Goal: Task Accomplishment & Management: Manage account settings

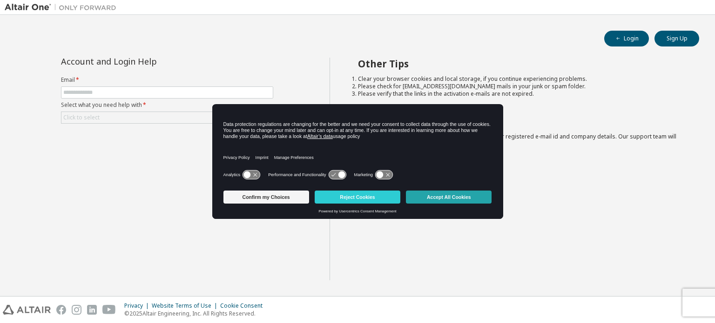
click at [448, 201] on button "Accept All Cookies" at bounding box center [449, 197] width 86 height 13
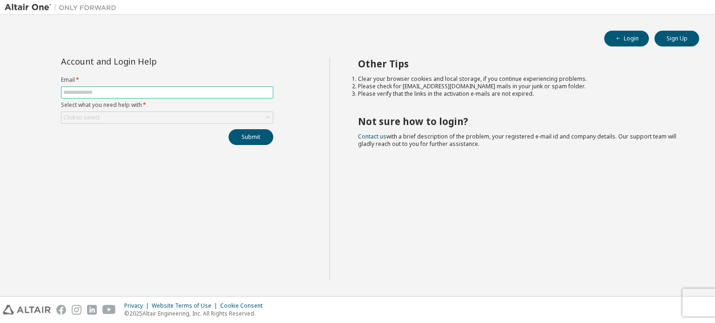
click at [145, 90] on input "text" at bounding box center [167, 92] width 208 height 7
type input "**********"
click at [153, 115] on div "Click to select" at bounding box center [166, 117] width 211 height 11
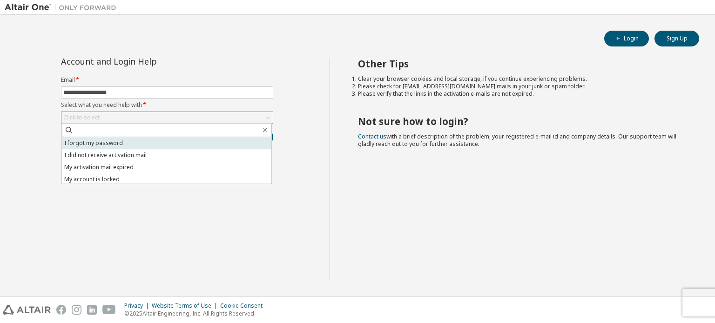
click at [136, 141] on li "I forgot my password" at bounding box center [166, 143] width 209 height 12
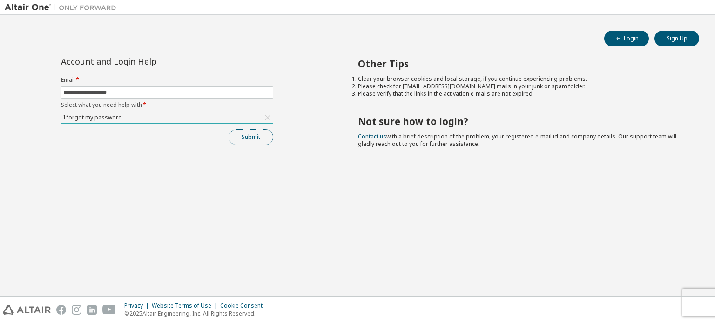
click at [252, 129] on button "Submit" at bounding box center [251, 137] width 45 height 16
click at [252, 136] on button "Submit" at bounding box center [251, 137] width 45 height 16
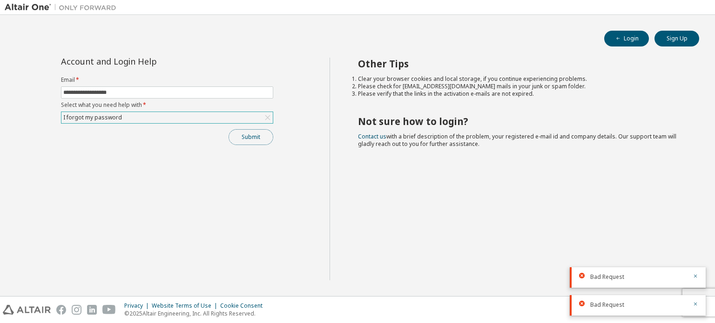
click at [252, 136] on button "Submit" at bounding box center [251, 137] width 45 height 16
click at [692, 248] on div at bounding box center [692, 249] width 11 height 8
click at [696, 249] on icon "button" at bounding box center [695, 248] width 3 height 3
click at [694, 276] on icon "button" at bounding box center [696, 277] width 6 height 6
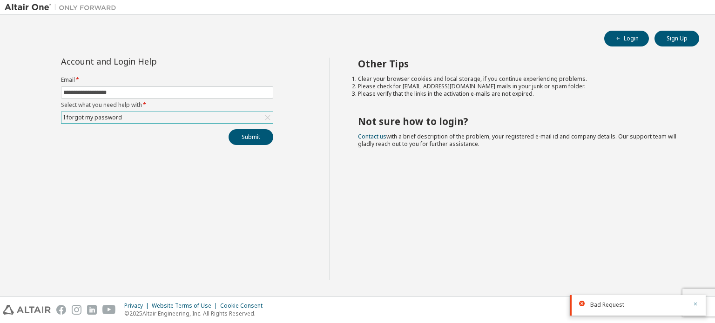
click at [694, 304] on icon "button" at bounding box center [695, 304] width 3 height 3
click at [186, 92] on input "**********" at bounding box center [167, 92] width 208 height 7
